Goal: Task Accomplishment & Management: Complete application form

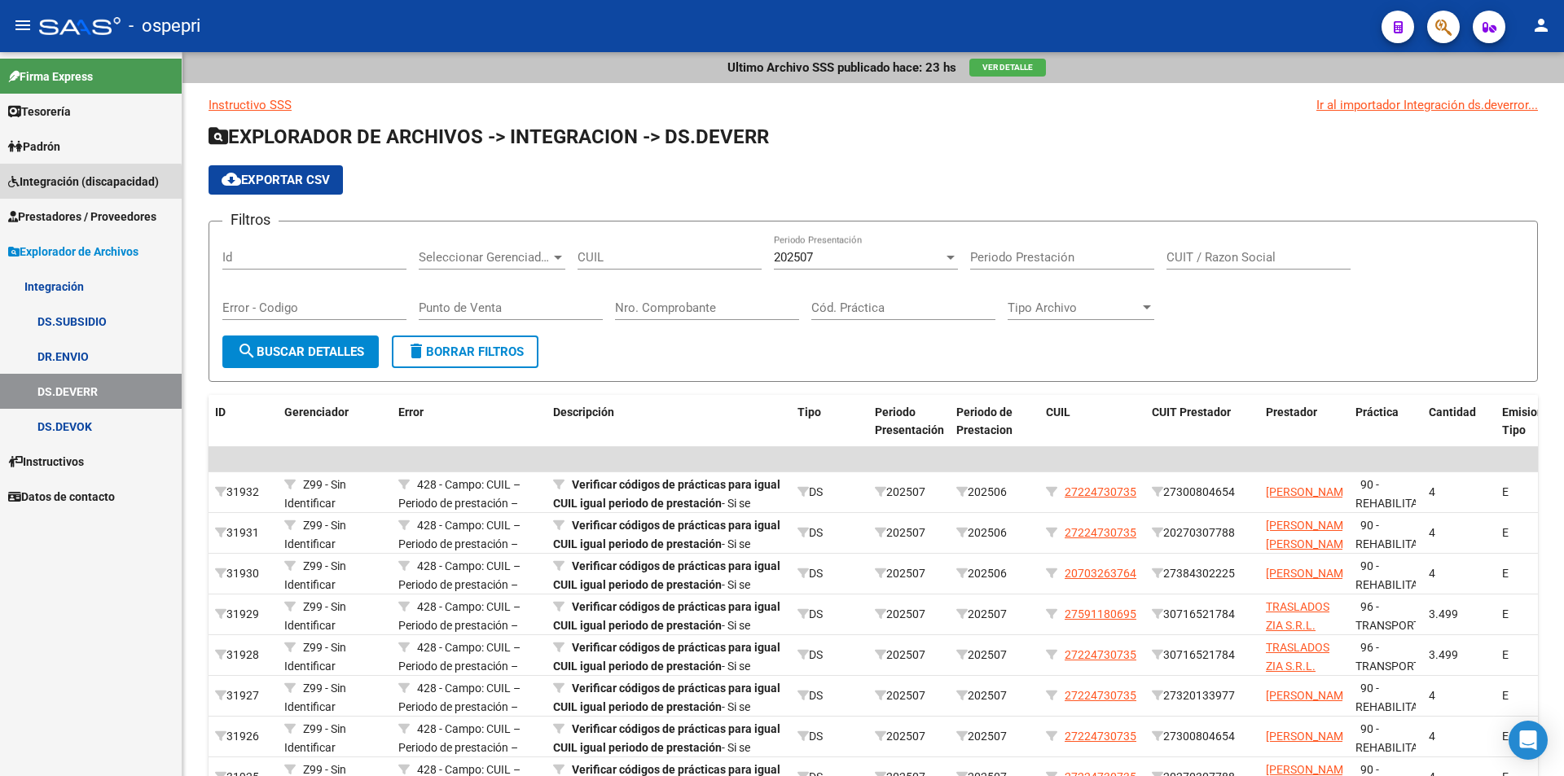
click at [77, 188] on span "Integración (discapacidad)" at bounding box center [83, 182] width 151 height 18
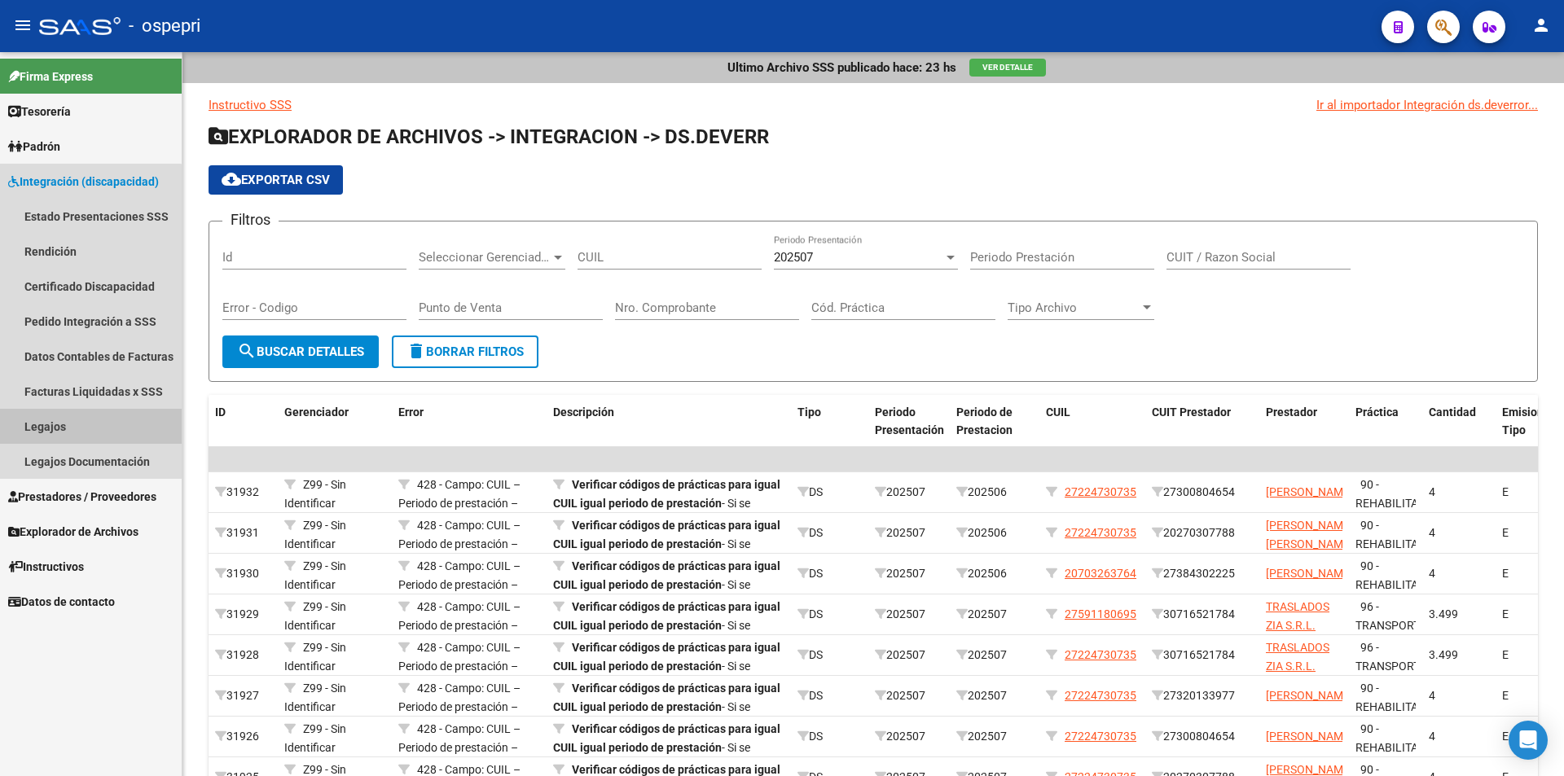
click at [59, 428] on link "Legajos" at bounding box center [91, 426] width 182 height 35
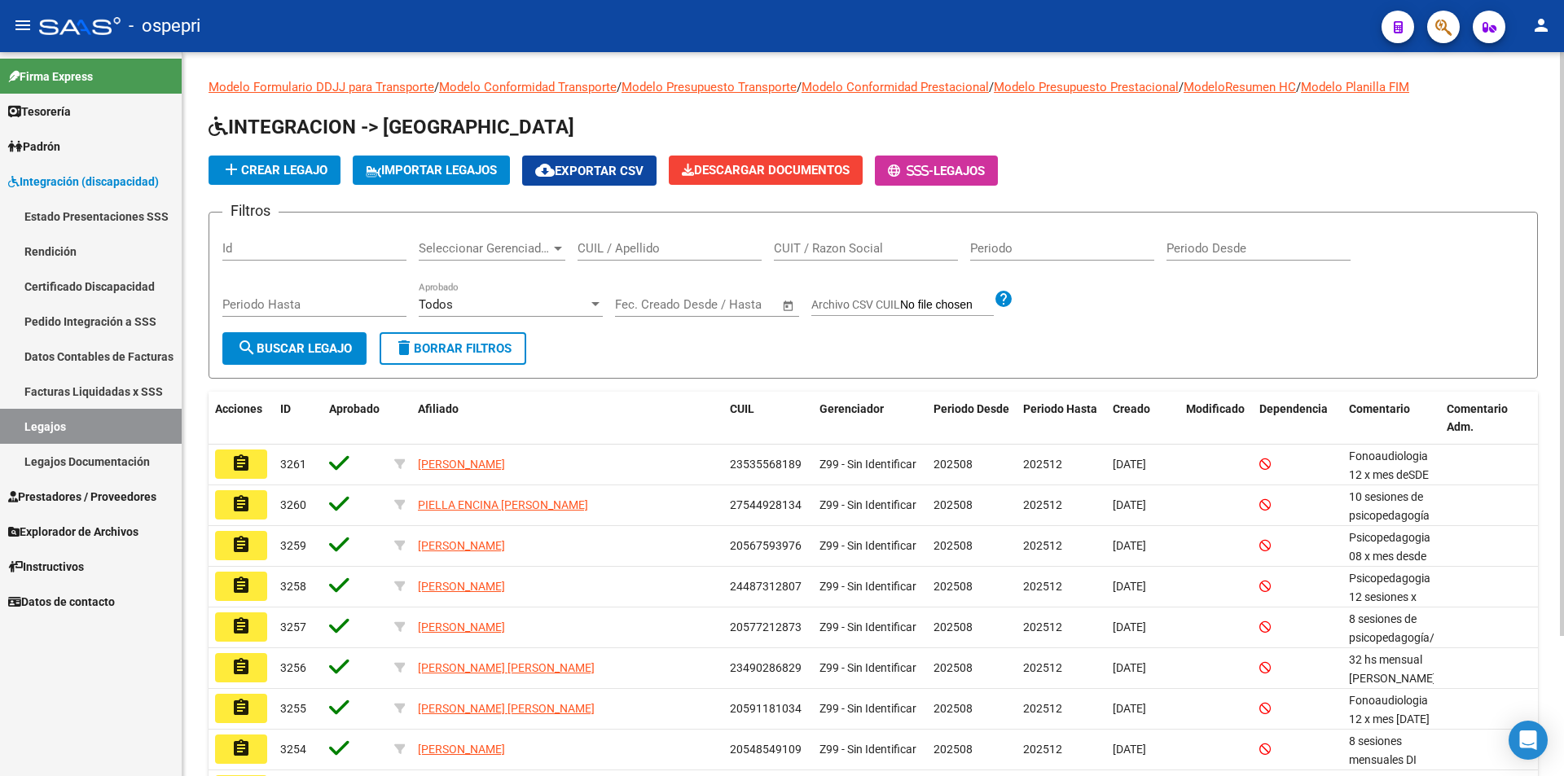
click at [635, 248] on input "CUIL / Apellido" at bounding box center [669, 248] width 184 height 15
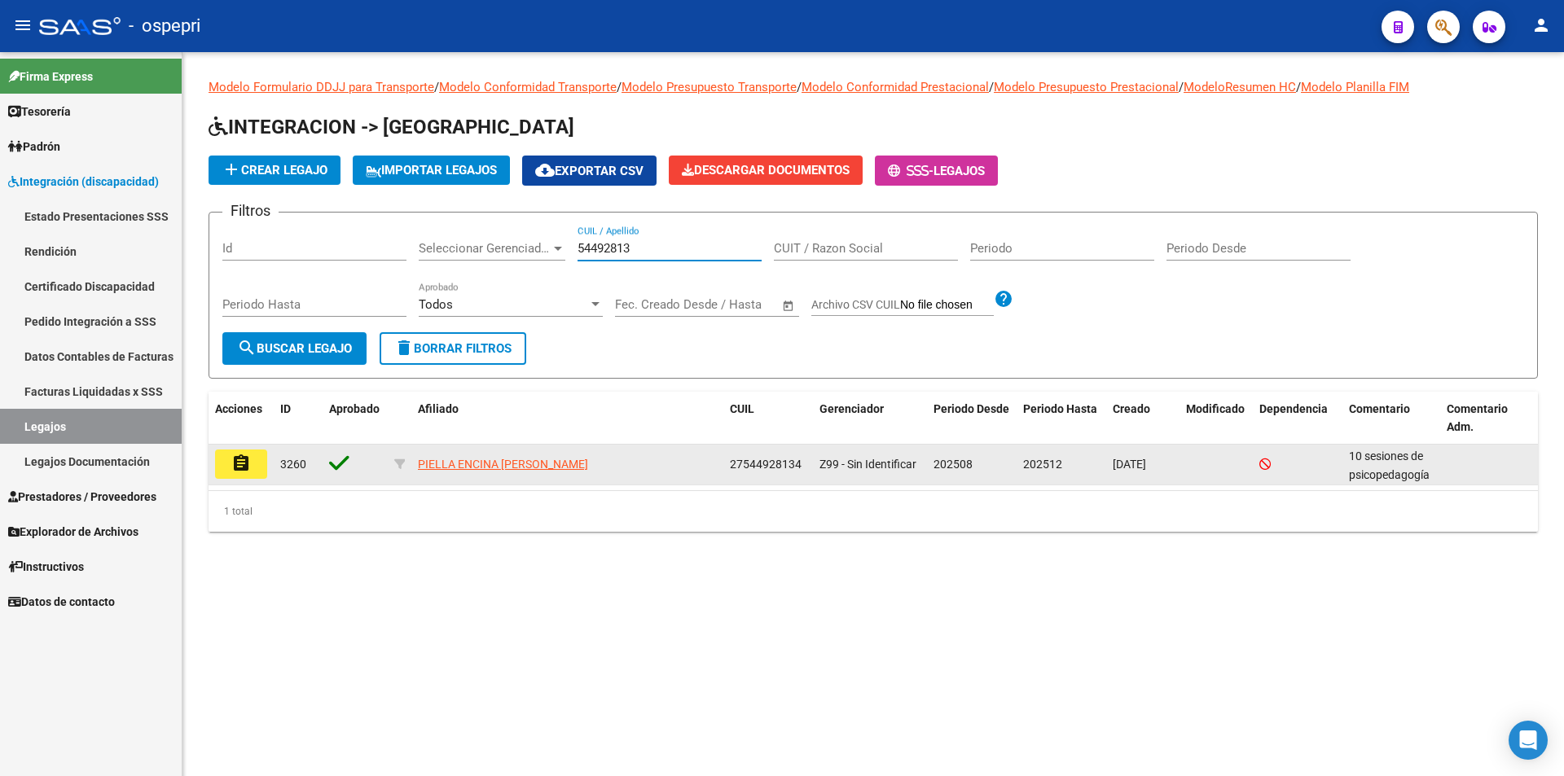
type input "54492813"
click at [234, 463] on mat-icon "assignment" at bounding box center [241, 464] width 20 height 20
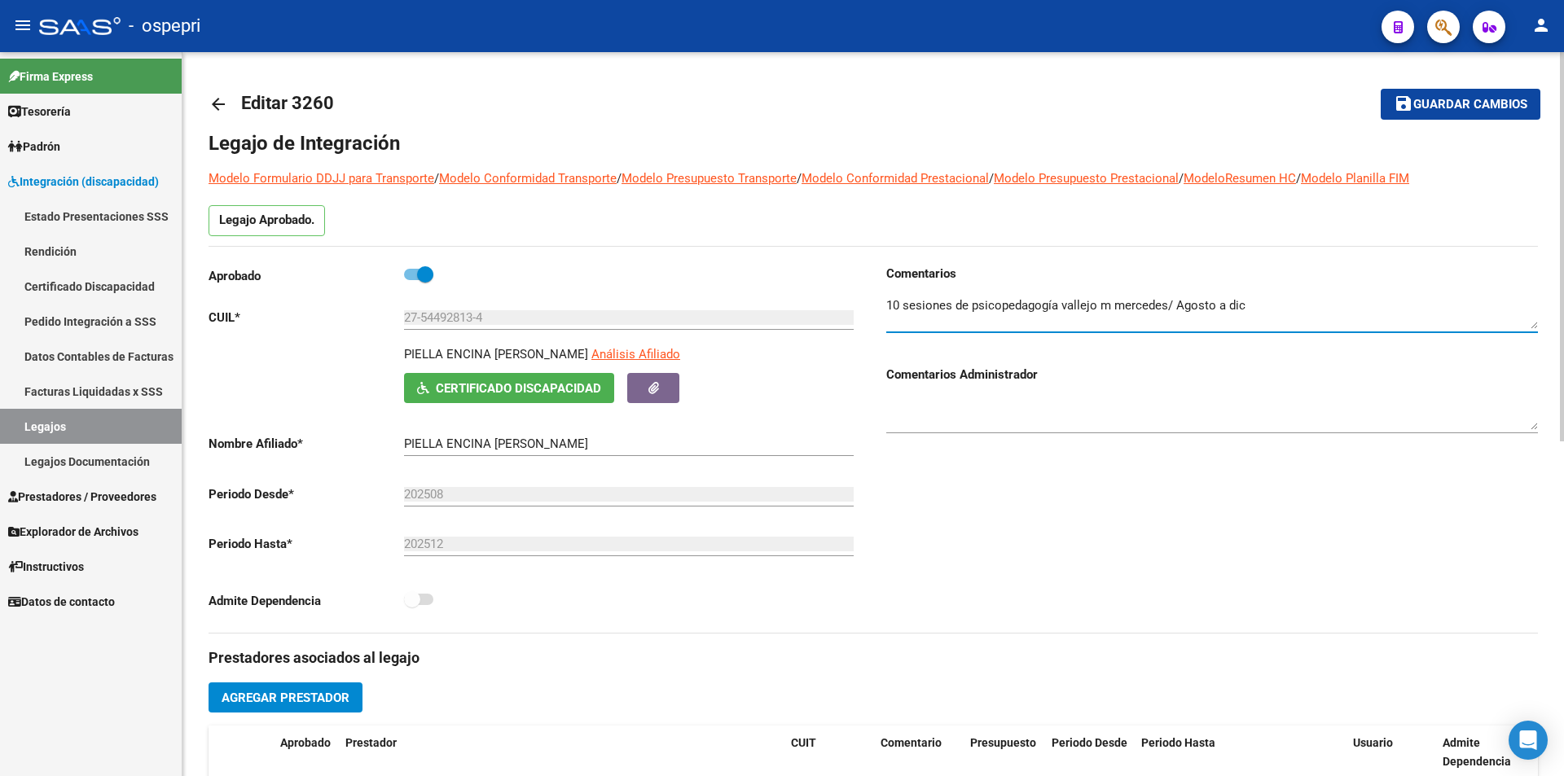
click at [892, 318] on textarea at bounding box center [1212, 312] width 652 height 33
click at [1312, 301] on textarea at bounding box center [1212, 312] width 652 height 33
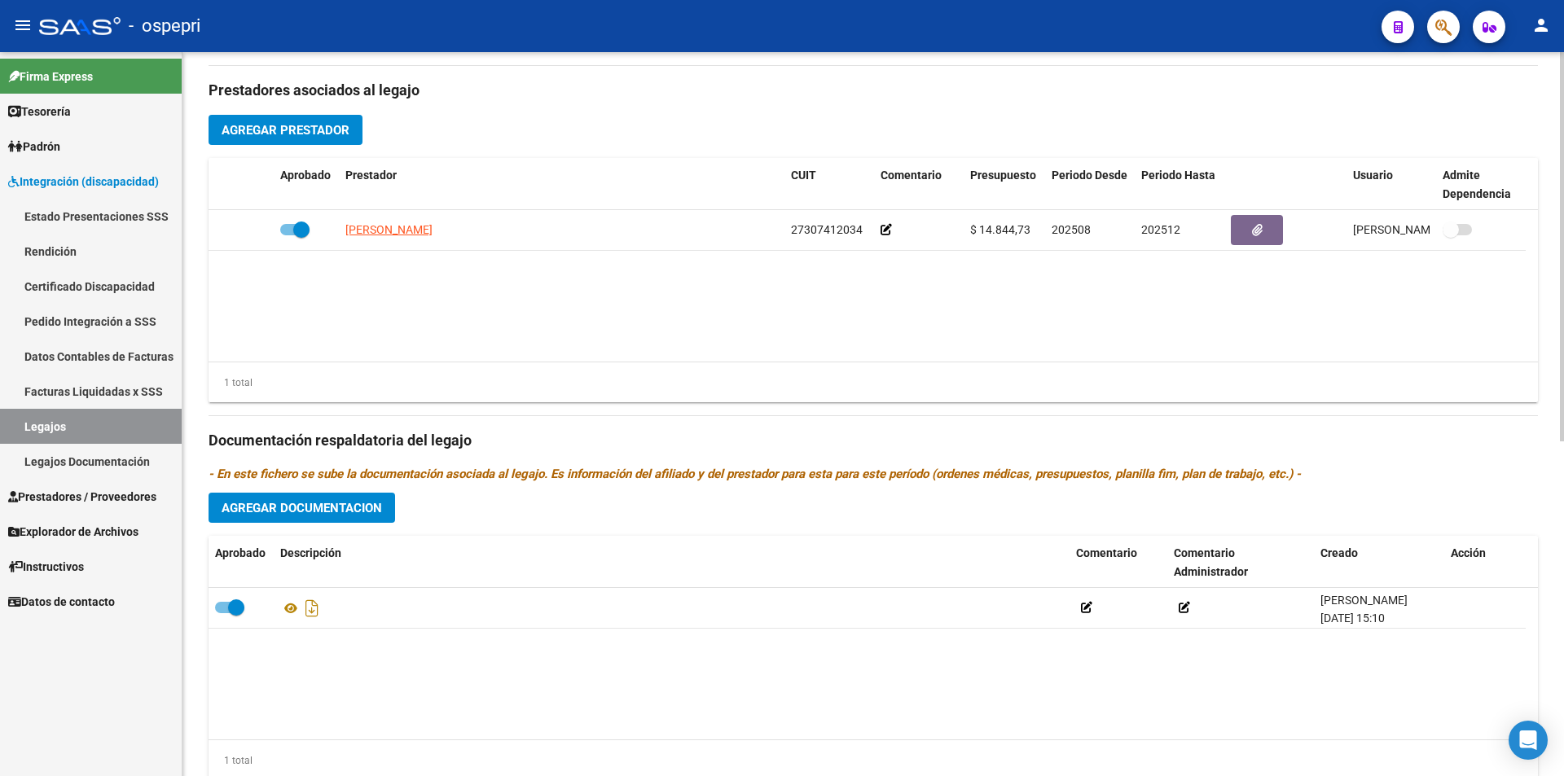
scroll to position [624, 0]
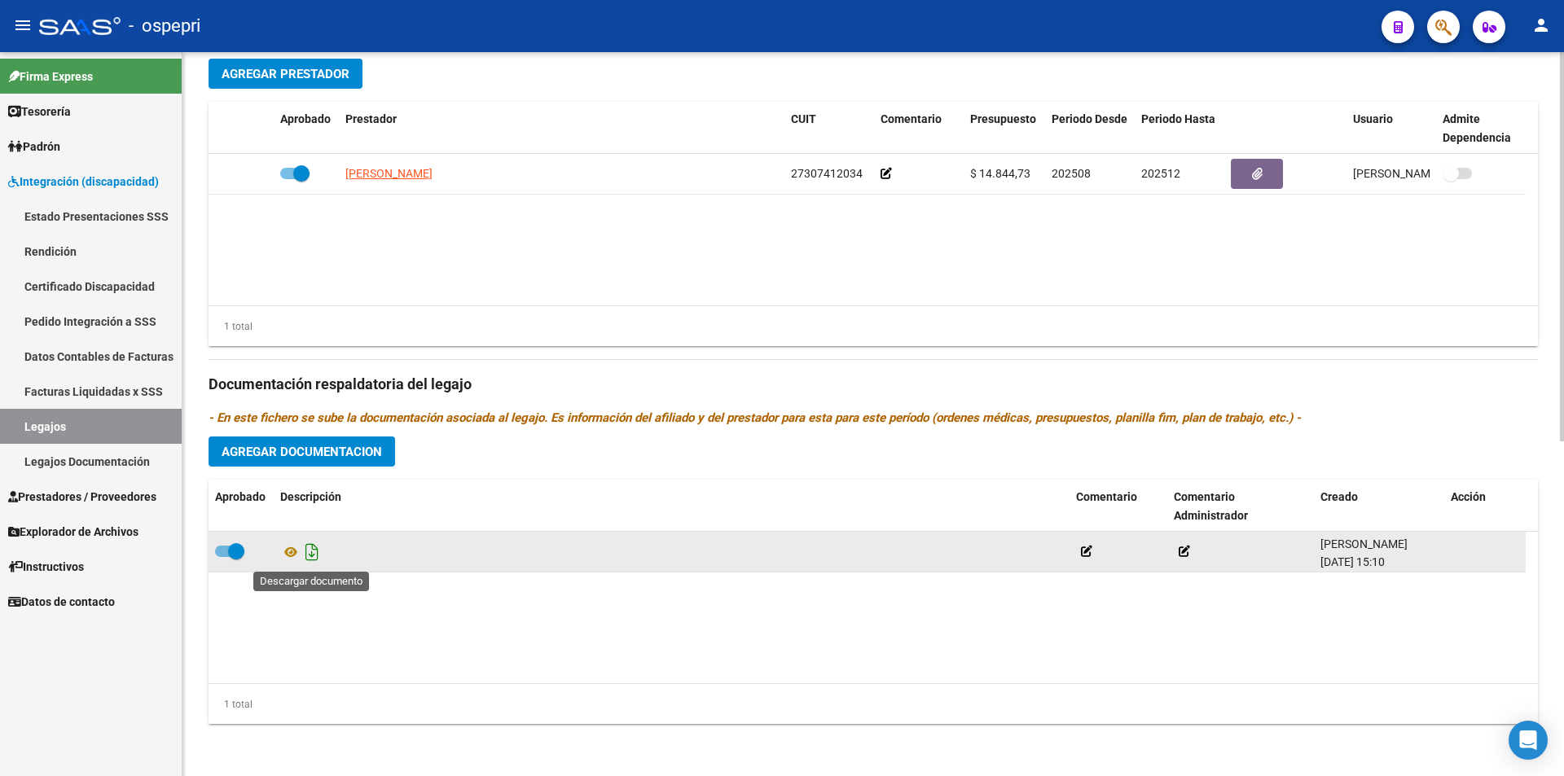
type textarea "10 sesiones de psicopedagogía [PERSON_NAME] m mercedes/ Agosto a [DATE] sesione…"
click at [311, 555] on icon "Descargar documento" at bounding box center [311, 552] width 21 height 26
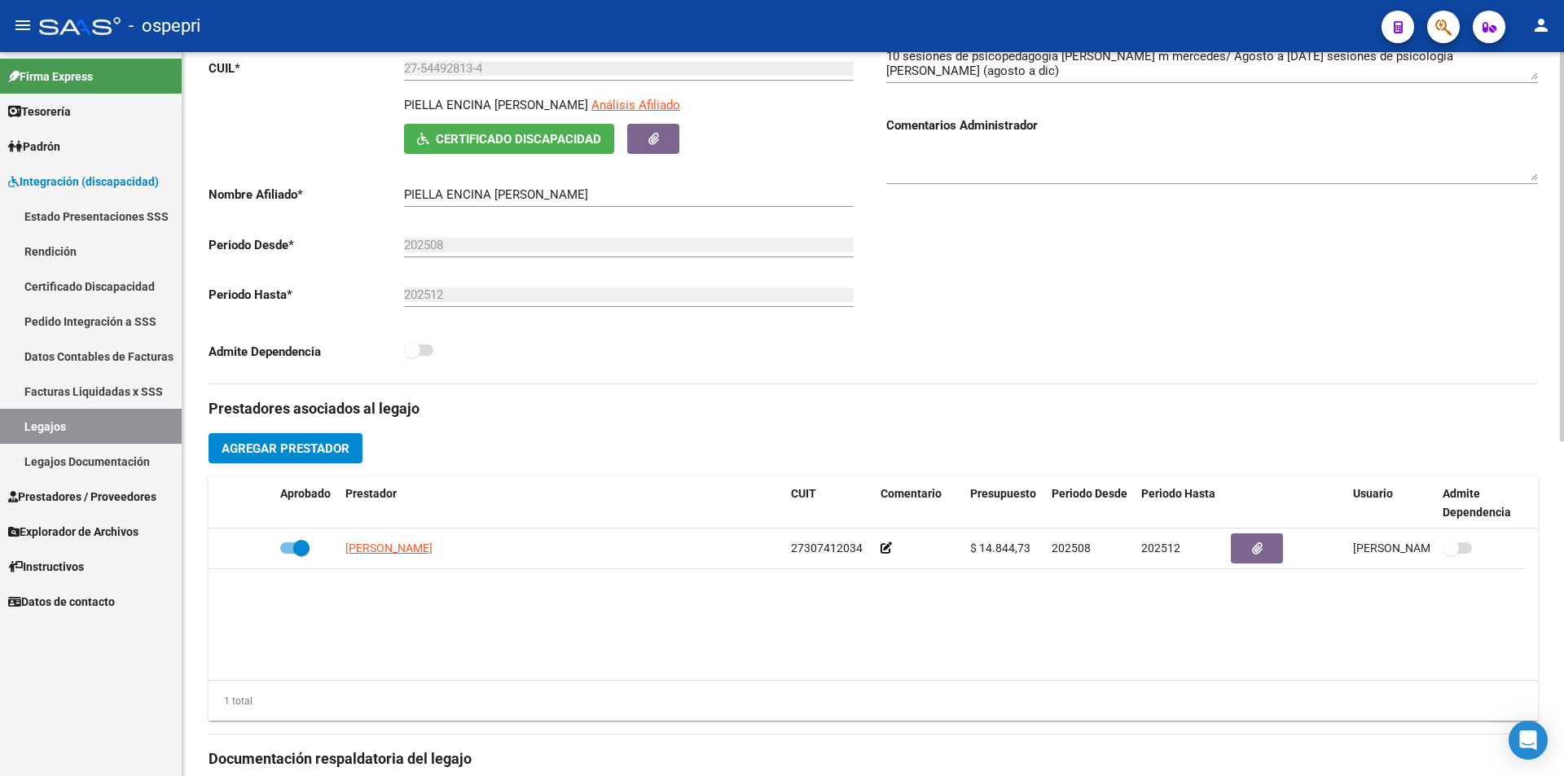
scroll to position [54, 0]
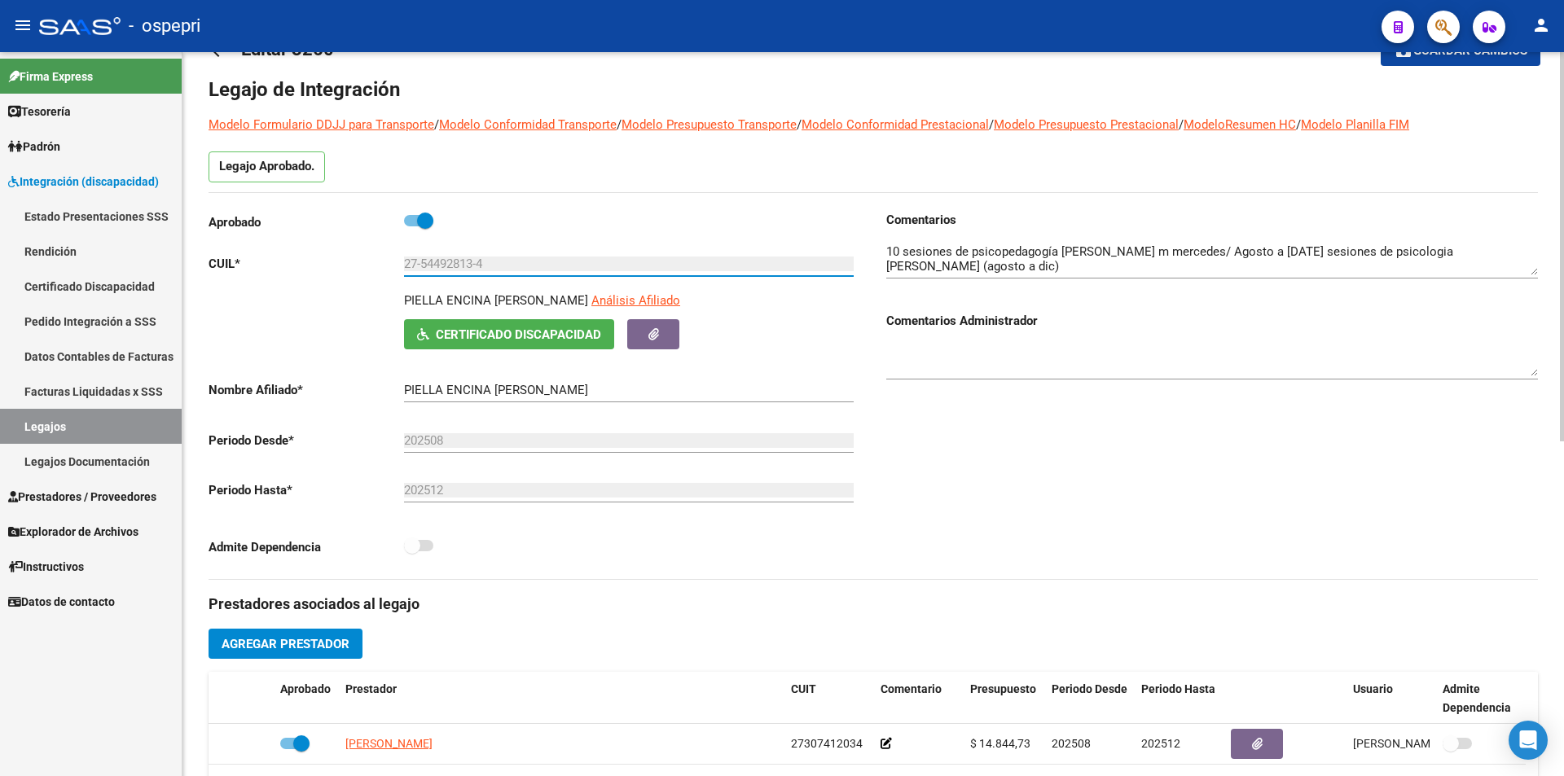
drag, startPoint x: 494, startPoint y: 266, endPoint x: 399, endPoint y: 262, distance: 95.4
click at [399, 263] on app-form-text-field "CUIL * 27-54492813-4 Ingresar CUIL" at bounding box center [531, 264] width 645 height 15
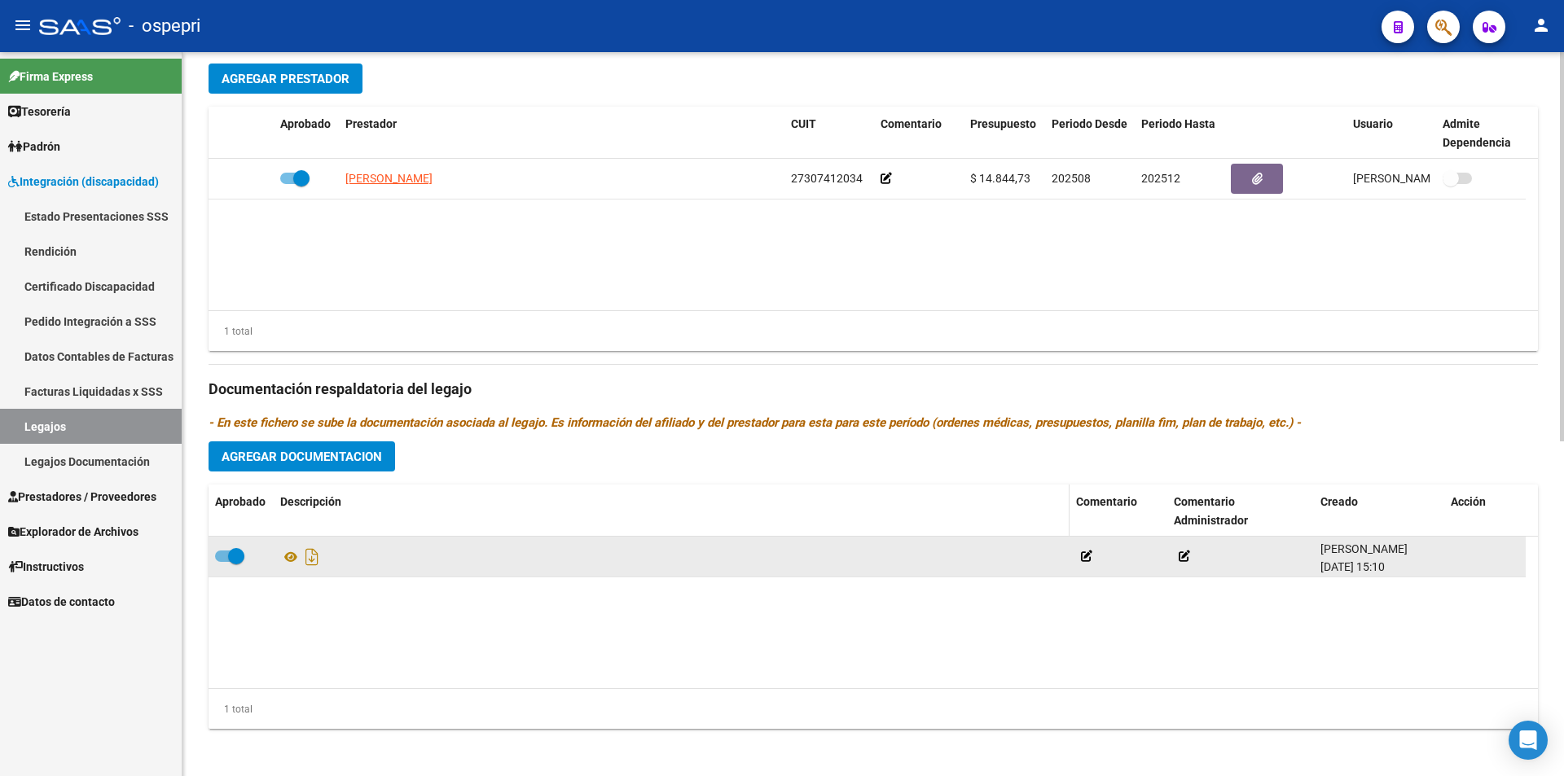
scroll to position [624, 0]
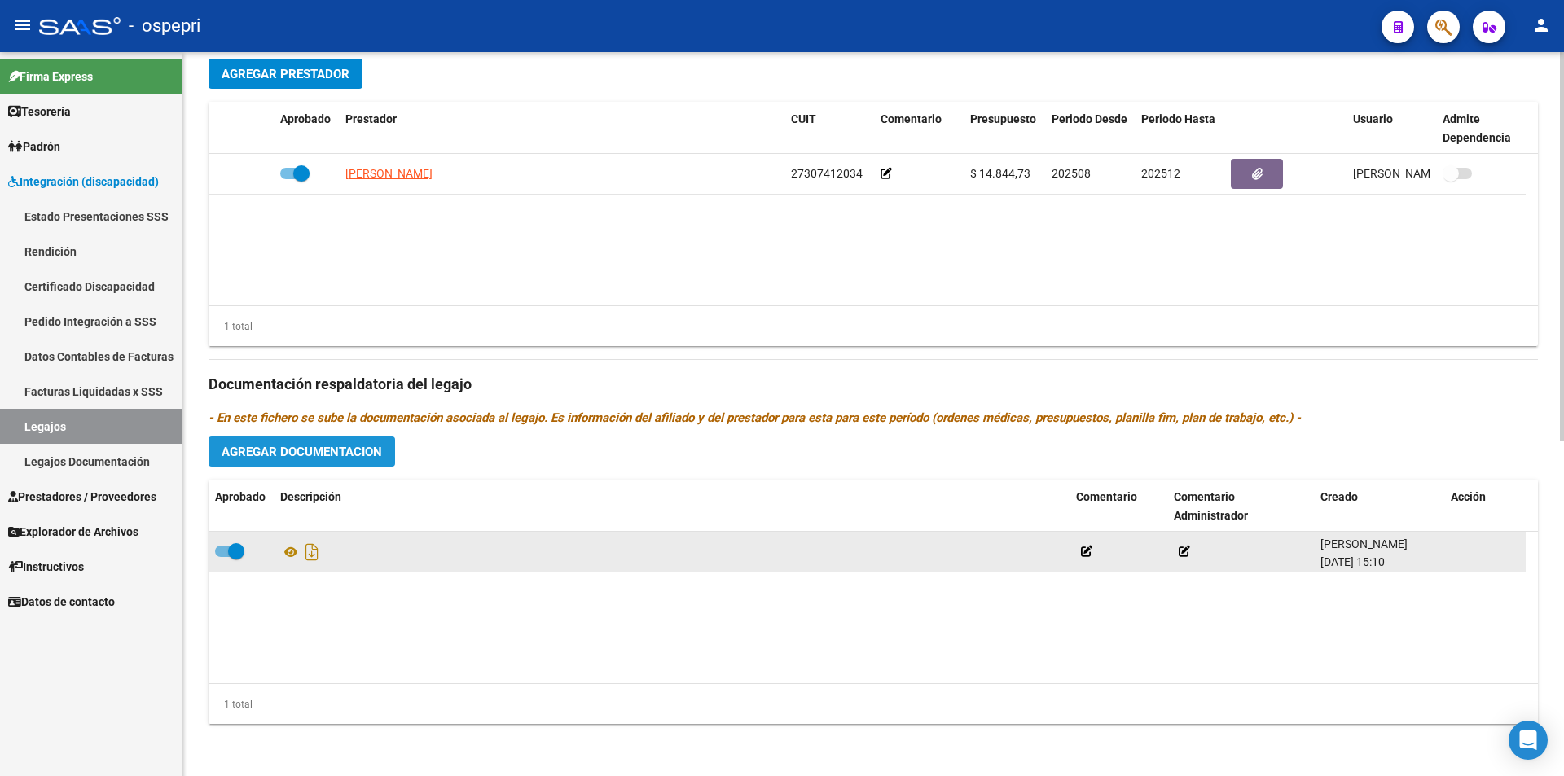
click at [324, 456] on span "Agregar Documentacion" at bounding box center [302, 452] width 160 height 15
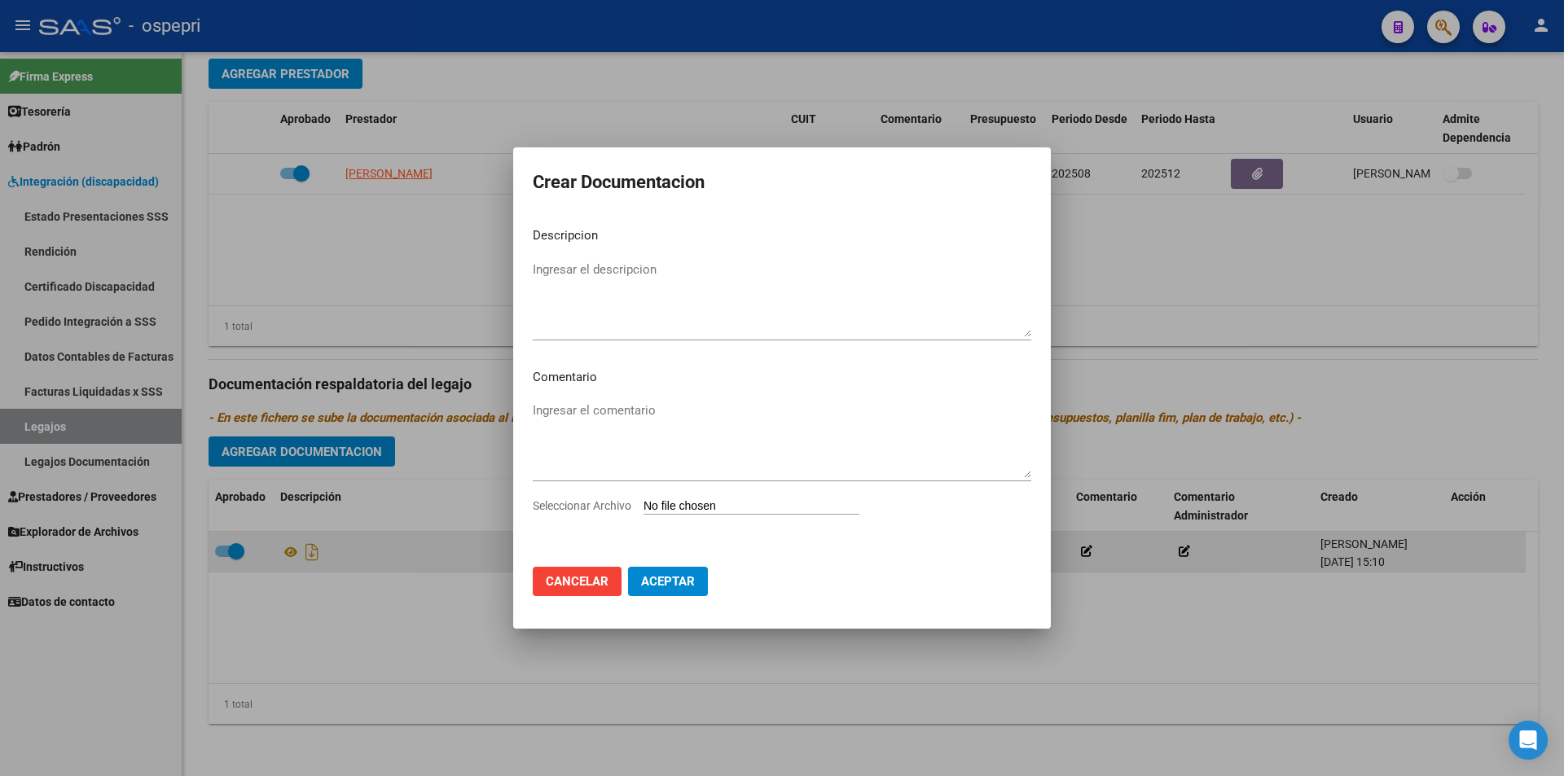
type input "C:\fakepath\27-54492813-4.pdf"
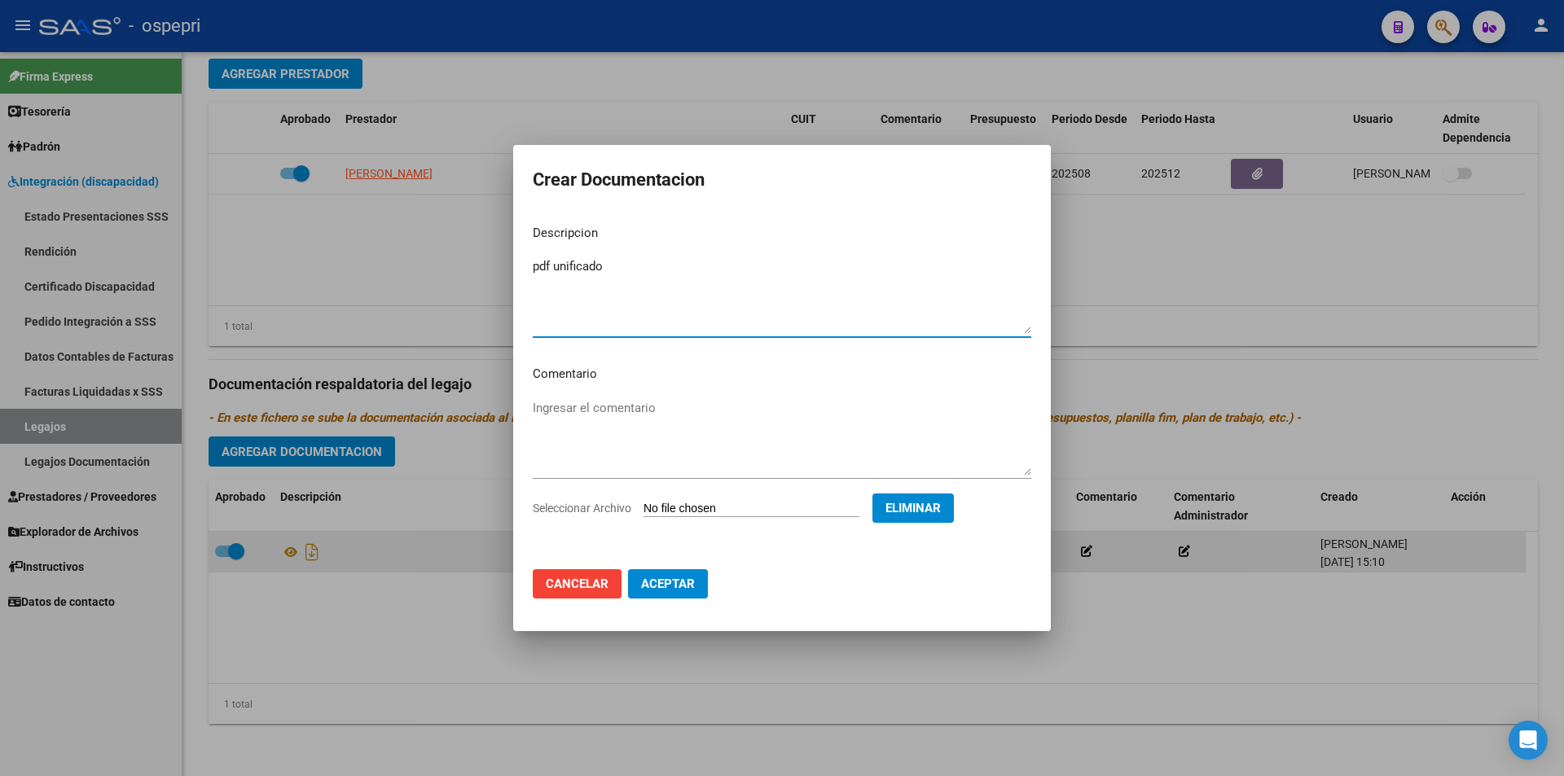
type textarea "pdf unificado"
click at [671, 587] on span "Aceptar" at bounding box center [668, 584] width 54 height 15
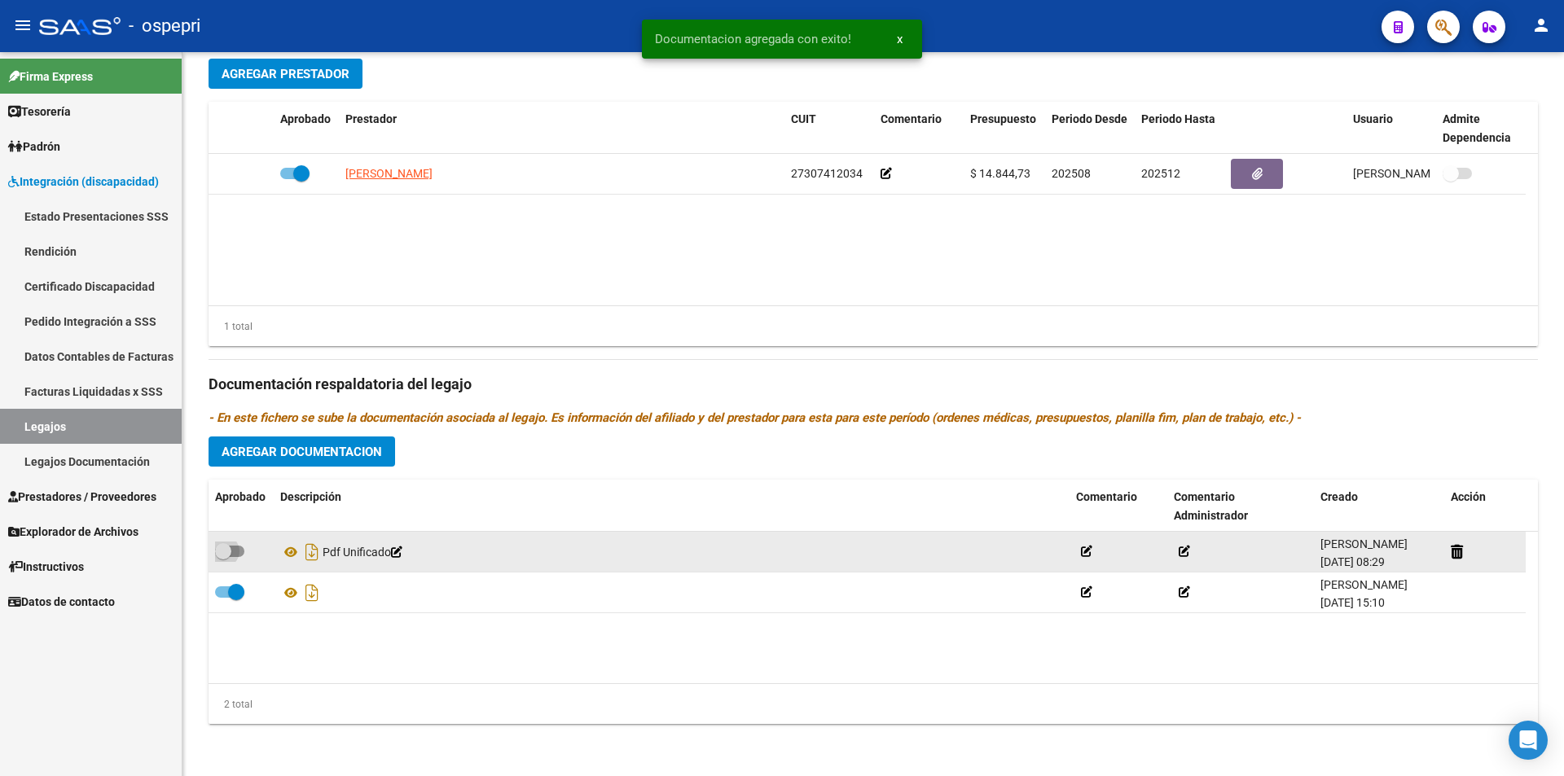
click at [242, 551] on span at bounding box center [229, 551] width 29 height 11
click at [223, 557] on input "checkbox" at bounding box center [222, 557] width 1 height 1
checkbox input "true"
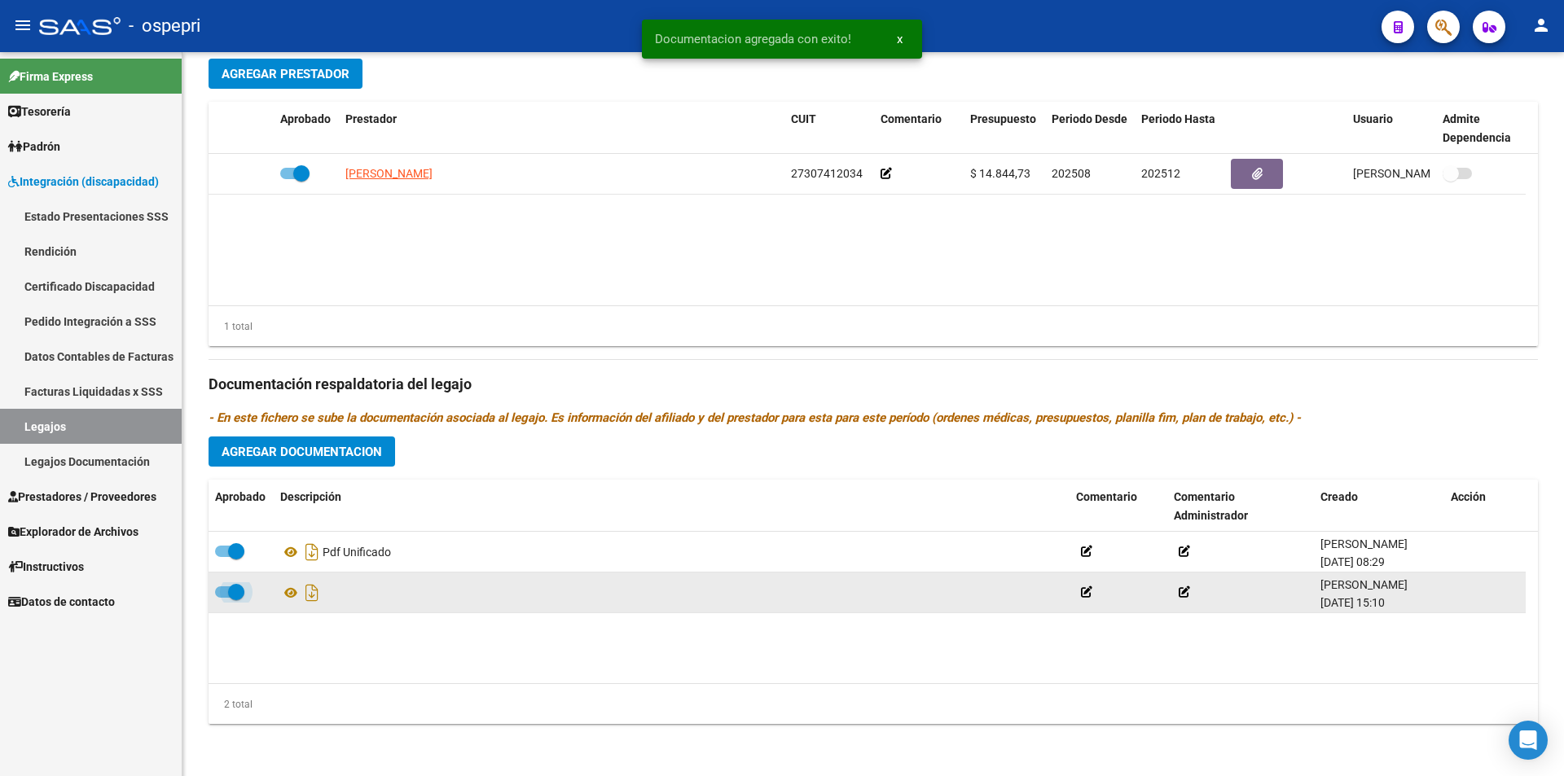
click at [219, 589] on span at bounding box center [229, 591] width 29 height 11
click at [222, 598] on input "checkbox" at bounding box center [222, 598] width 1 height 1
checkbox input "false"
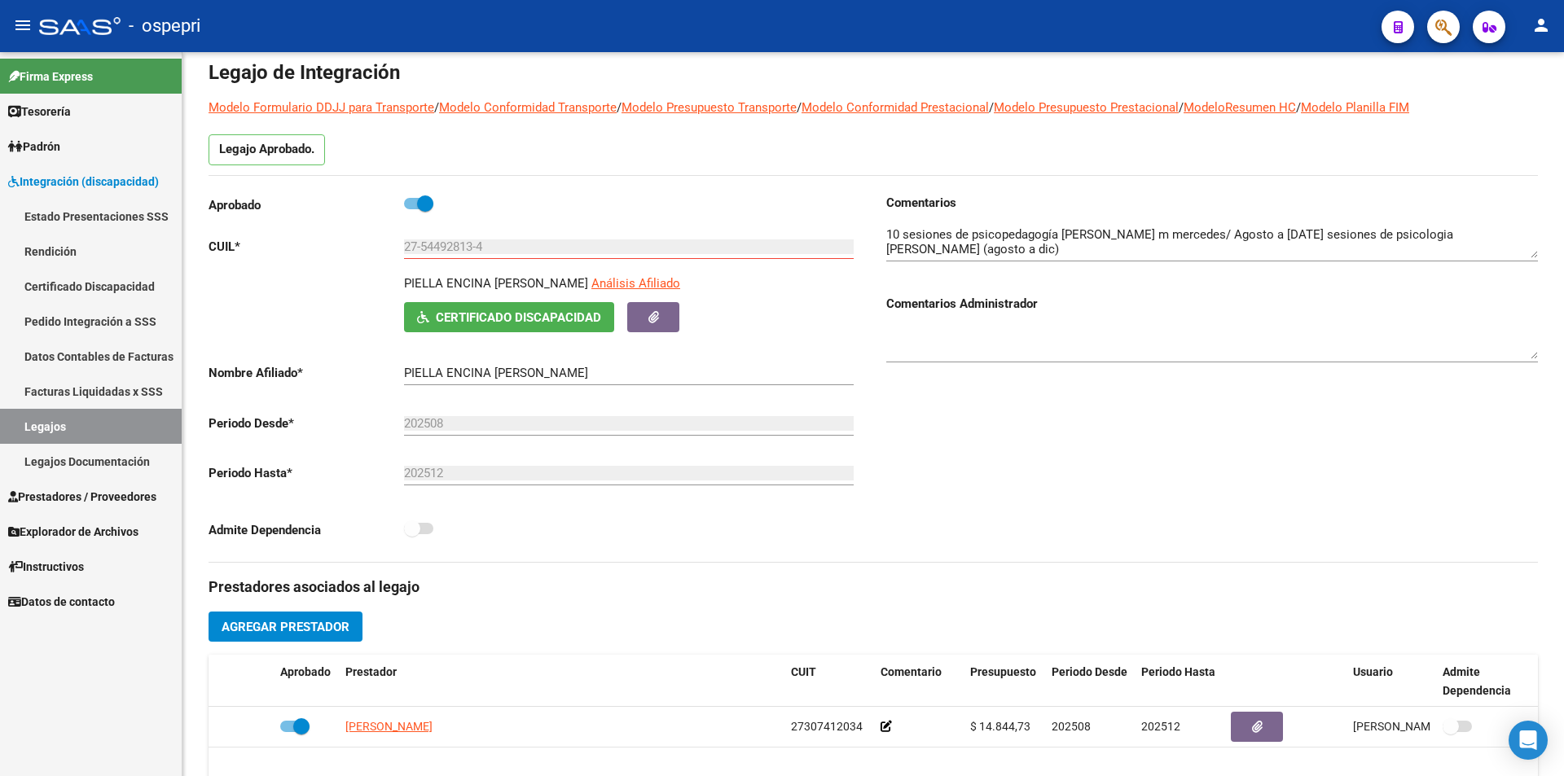
scroll to position [0, 0]
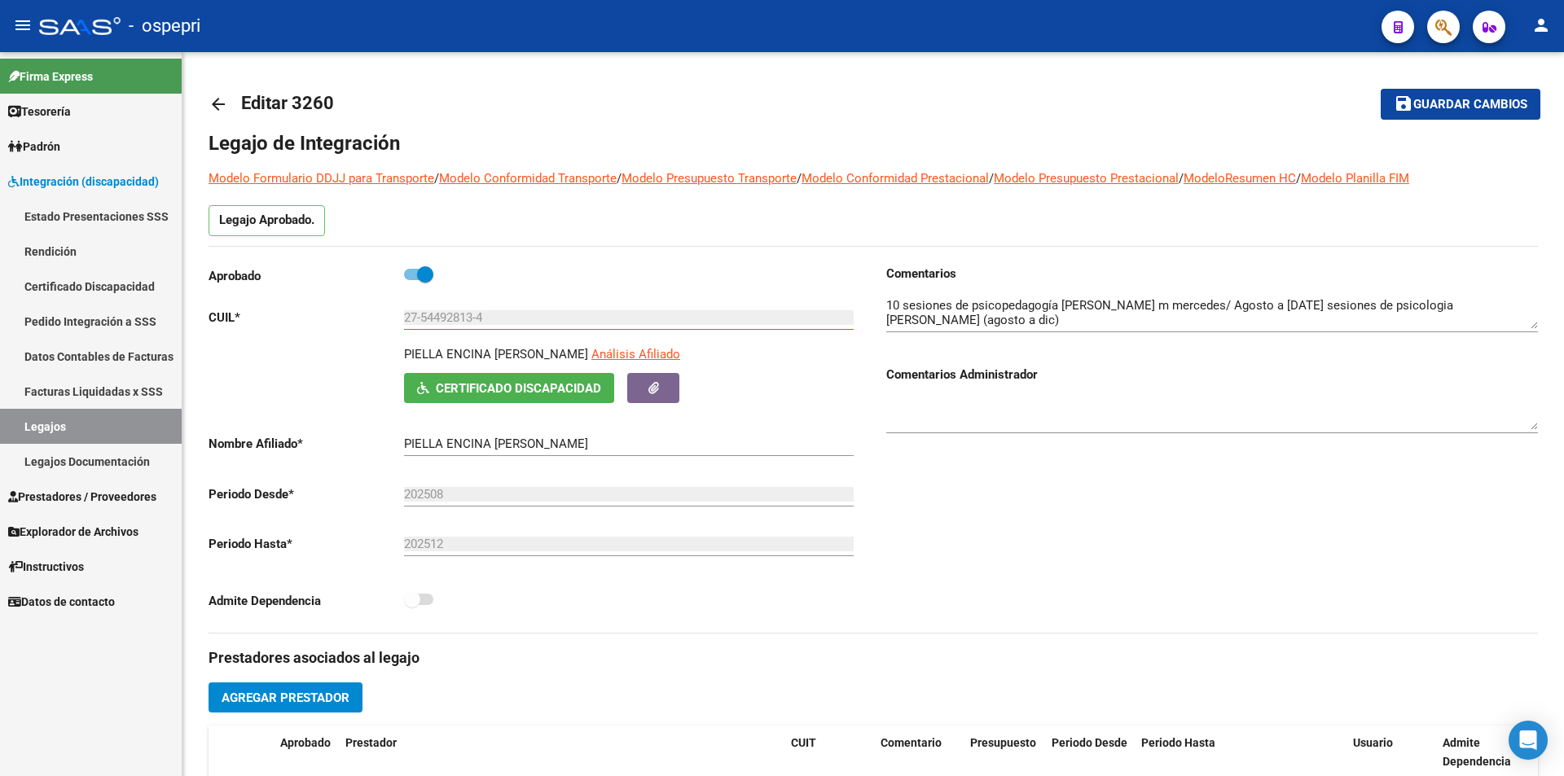
click at [1474, 107] on span "Guardar cambios" at bounding box center [1470, 105] width 114 height 15
